Goal: Information Seeking & Learning: Learn about a topic

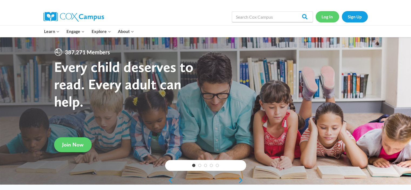
click at [323, 17] on link "Log In" at bounding box center [328, 16] width 24 height 11
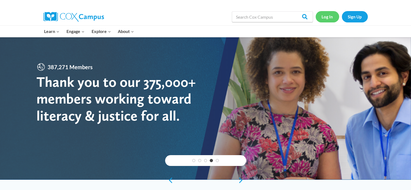
click at [326, 16] on link "Log In" at bounding box center [328, 16] width 24 height 11
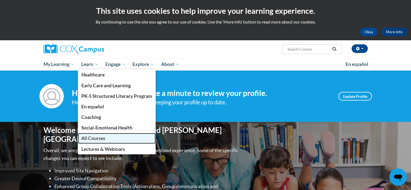
click at [93, 140] on span "All Courses" at bounding box center [93, 138] width 24 height 6
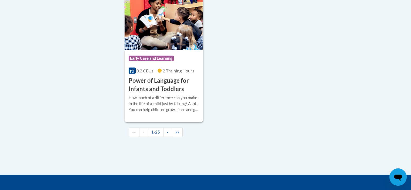
scroll to position [1303, 0]
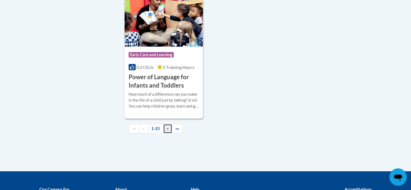
click at [167, 131] on span "»" at bounding box center [168, 128] width 2 height 5
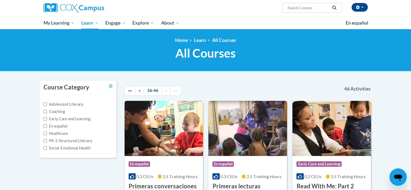
scroll to position [9, 0]
